Goal: Task Accomplishment & Management: Use online tool/utility

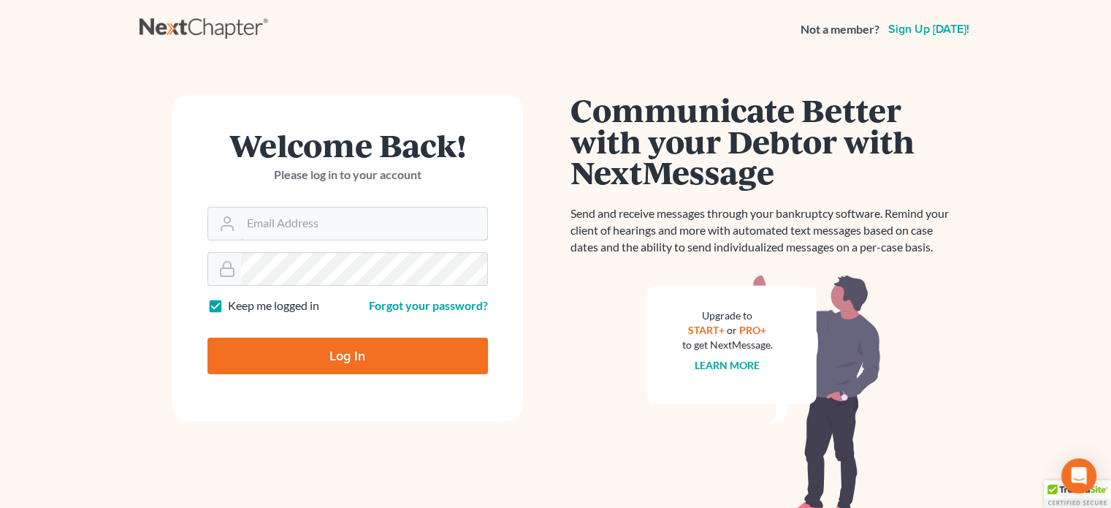
type input "alice.atlantislaw@gmail.com"
click at [303, 347] on input "Log In" at bounding box center [348, 356] width 281 height 37
type input "Thinking..."
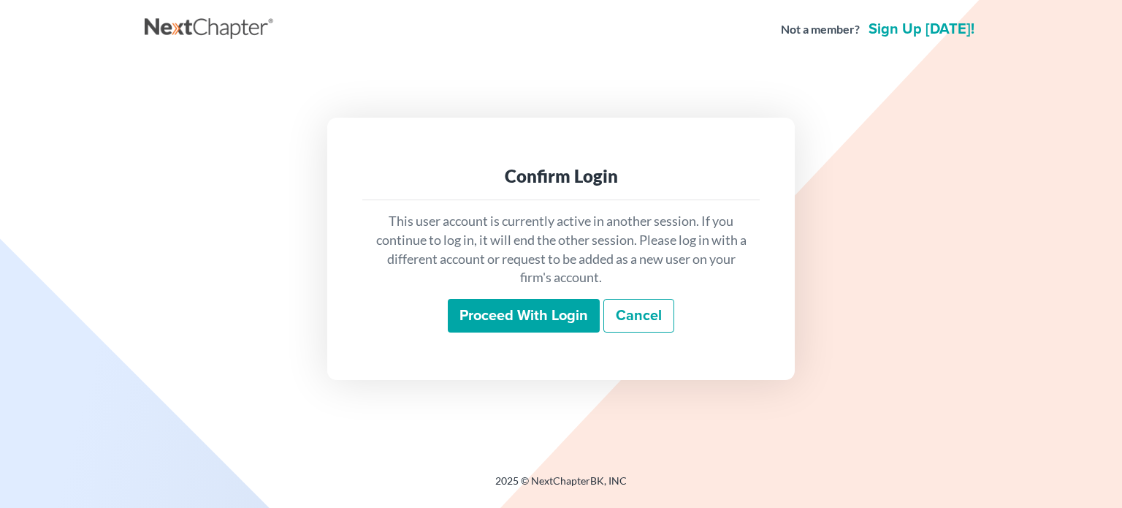
click at [578, 330] on input "Proceed with login" at bounding box center [524, 316] width 152 height 34
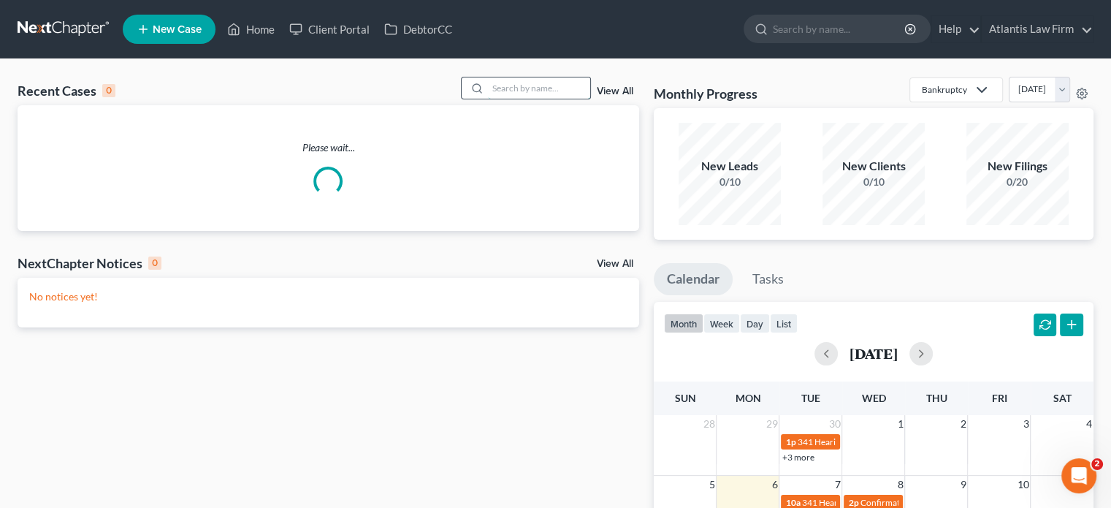
click at [526, 87] on input "search" at bounding box center [539, 87] width 102 height 21
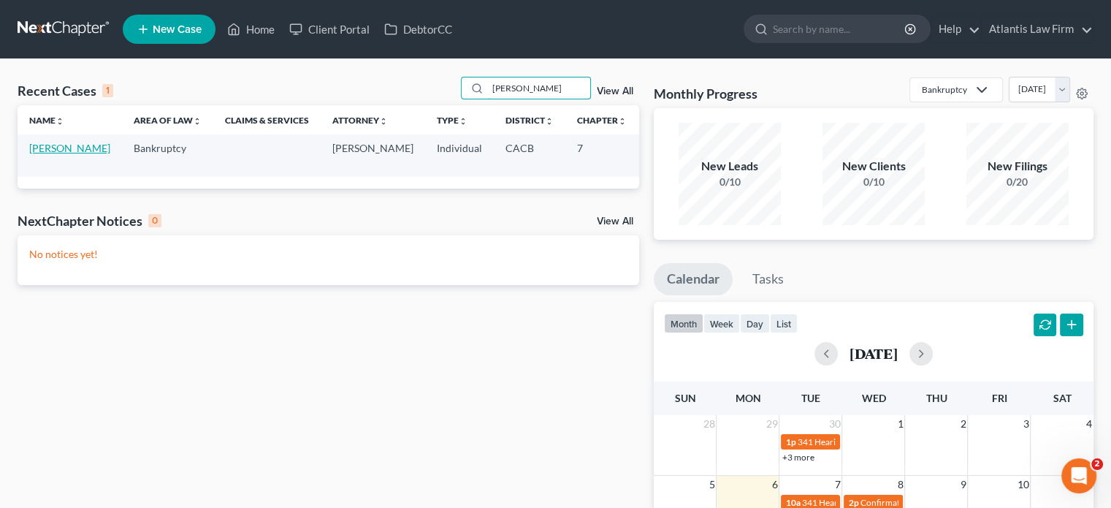
type input "[PERSON_NAME]"
click at [53, 145] on link "[PERSON_NAME]" at bounding box center [69, 148] width 81 height 12
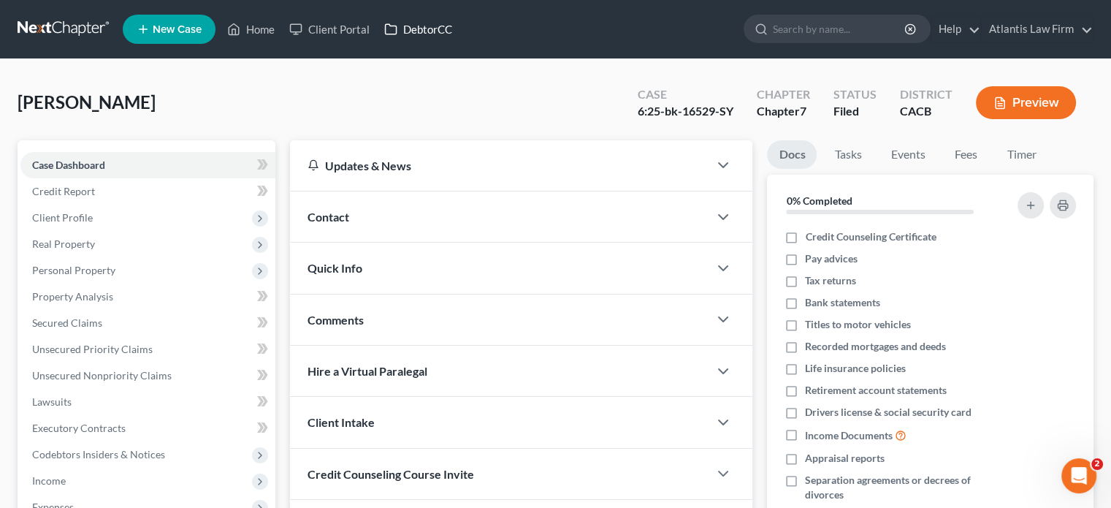
click at [415, 37] on link "DebtorCC" at bounding box center [418, 29] width 83 height 26
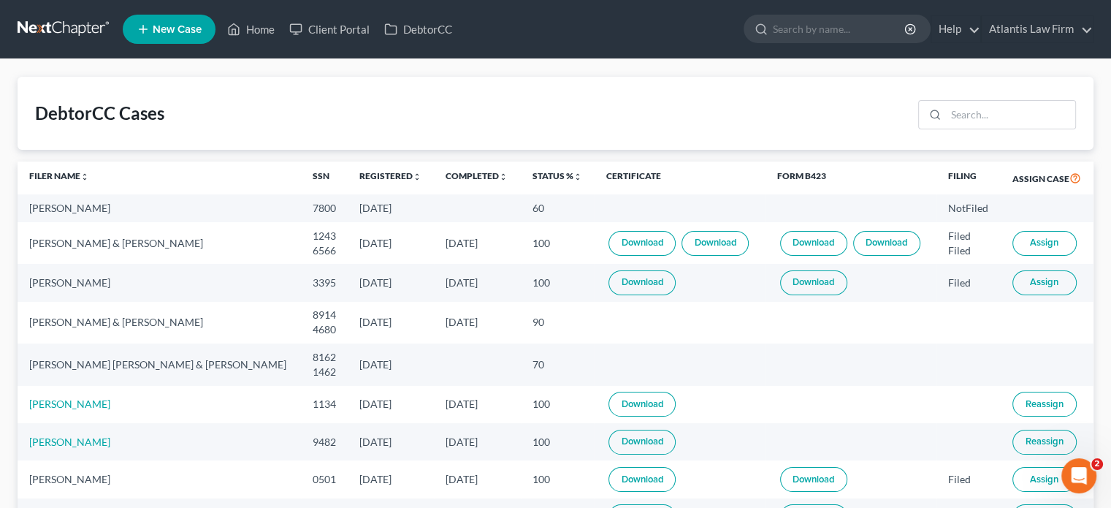
click at [807, 287] on link "Download" at bounding box center [813, 282] width 67 height 25
click at [243, 32] on link "Home" at bounding box center [251, 29] width 62 height 26
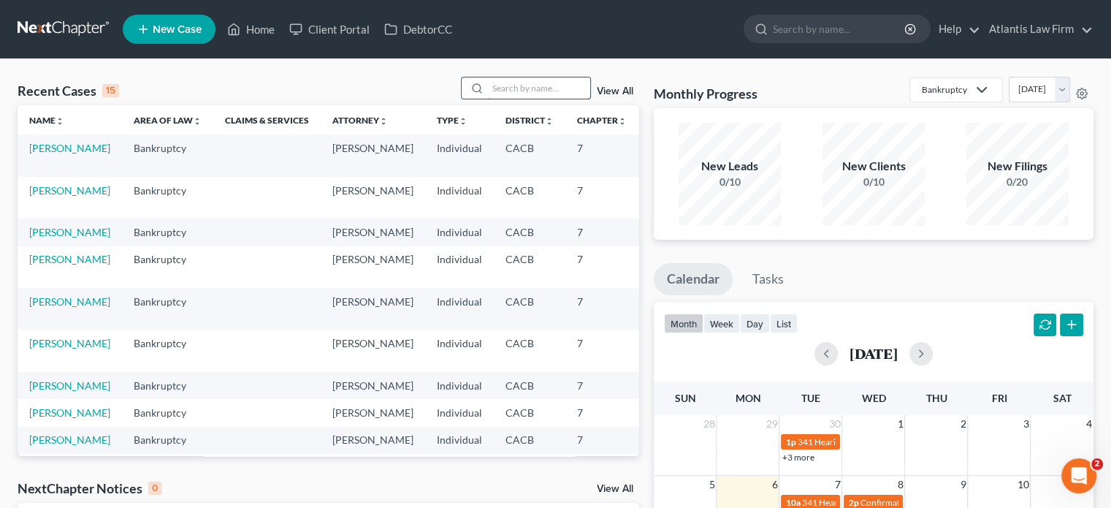
click at [540, 89] on input "search" at bounding box center [539, 87] width 102 height 21
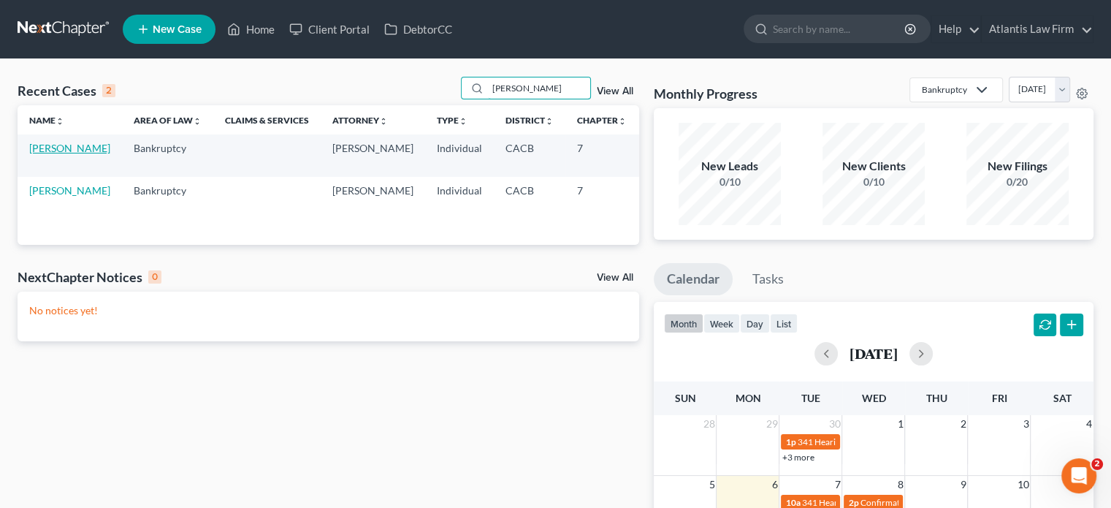
type input "[PERSON_NAME]"
click at [55, 154] on link "[PERSON_NAME]" at bounding box center [69, 148] width 81 height 12
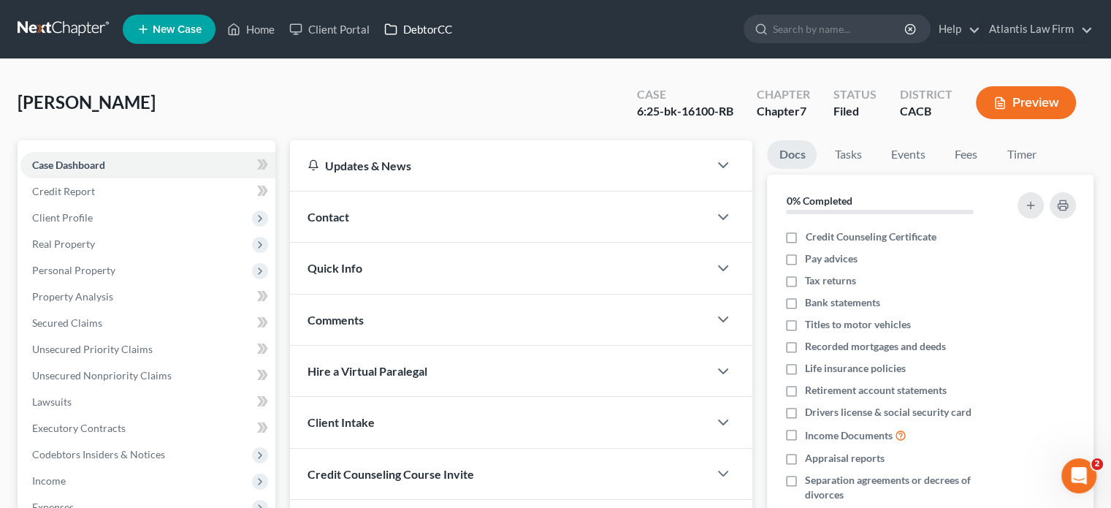
click at [438, 28] on link "DebtorCC" at bounding box center [418, 29] width 83 height 26
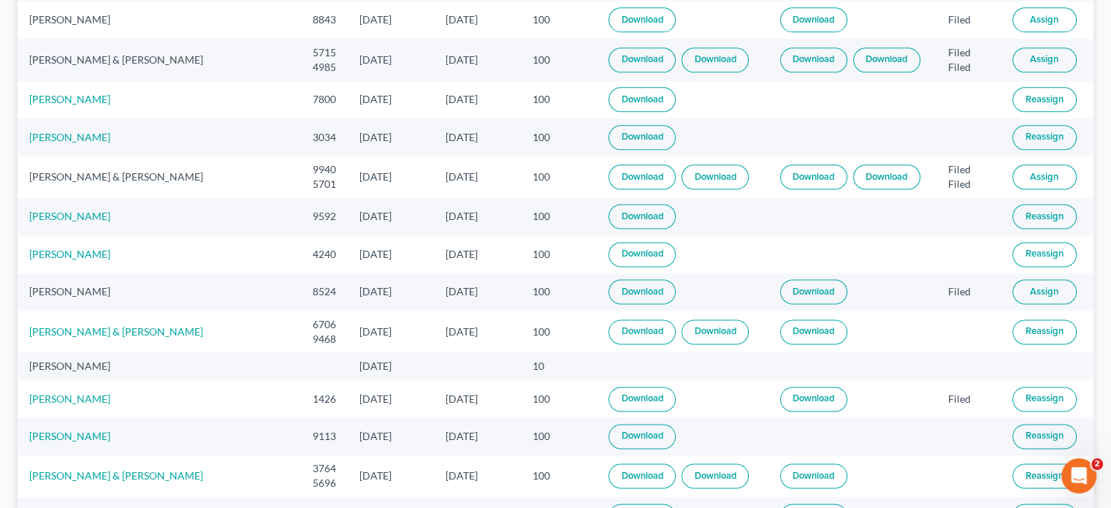
scroll to position [1882, 0]
